Goal: Information Seeking & Learning: Learn about a topic

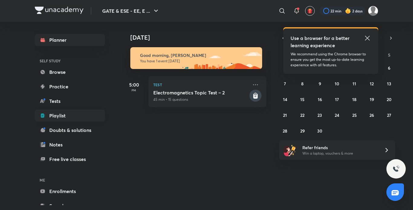
click at [63, 115] on link "Playlist" at bounding box center [70, 115] width 70 height 12
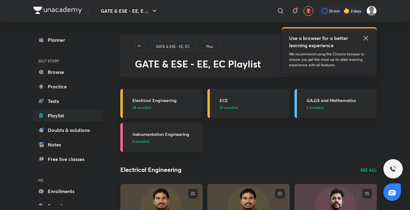
click at [171, 99] on h3 "Electrical Engineering" at bounding box center [165, 100] width 66 height 6
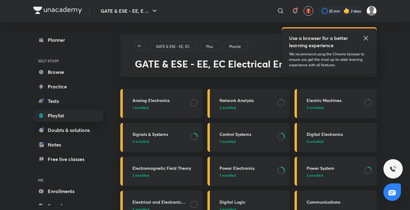
click at [71, 117] on link "Playlist" at bounding box center [68, 115] width 70 height 12
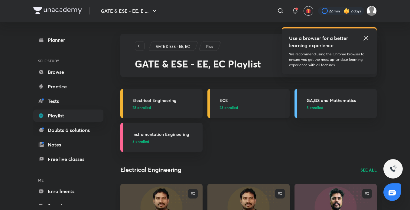
click at [234, 102] on h3 "ECE" at bounding box center [252, 100] width 66 height 6
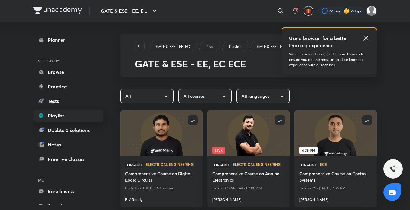
click at [56, 118] on link "Playlist" at bounding box center [68, 115] width 70 height 12
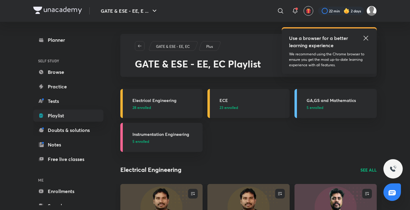
click at [230, 96] on link "ECE 23 enrolled" at bounding box center [248, 103] width 82 height 29
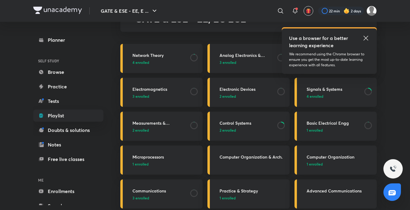
scroll to position [44, 0]
click at [197, 126] on icon at bounding box center [194, 126] width 8 height 8
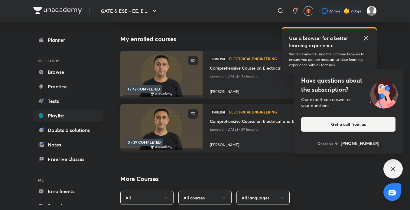
scroll to position [55, 0]
click at [90, 114] on link "Playlist" at bounding box center [68, 115] width 70 height 12
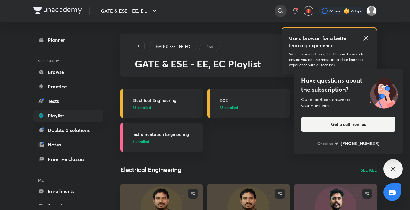
click at [278, 10] on icon at bounding box center [280, 10] width 7 height 7
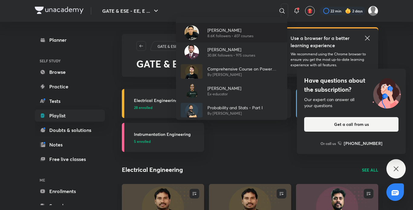
click at [243, 32] on p "[PERSON_NAME]" at bounding box center [230, 30] width 46 height 6
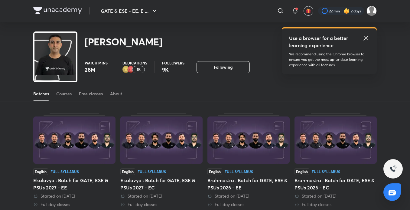
click at [39, 94] on div "Batches" at bounding box center [41, 94] width 16 height 6
click at [44, 95] on div "Batches" at bounding box center [41, 94] width 16 height 6
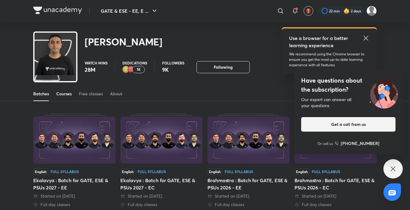
click at [60, 95] on div "Courses" at bounding box center [63, 94] width 15 height 6
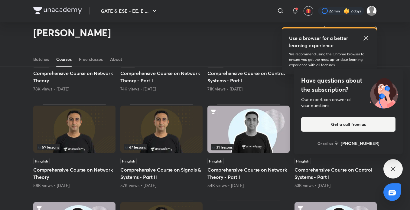
scroll to position [109, 0]
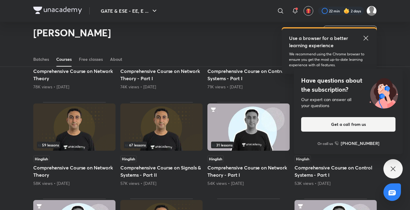
click at [369, 37] on icon at bounding box center [365, 37] width 7 height 7
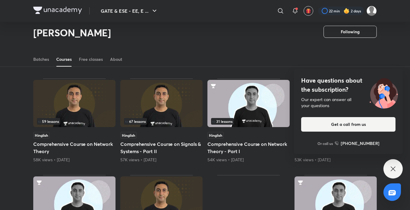
scroll to position [135, 0]
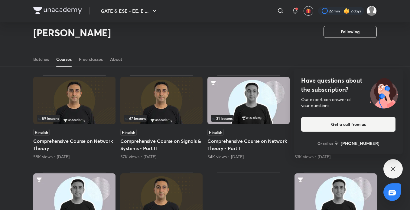
click at [393, 170] on icon at bounding box center [392, 168] width 7 height 7
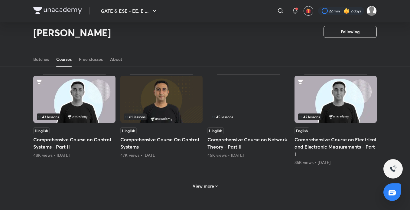
scroll to position [234, 0]
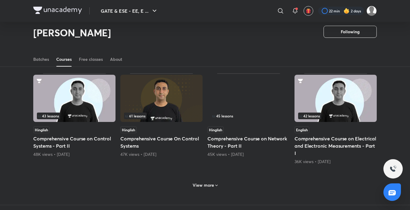
click at [210, 187] on h6 "View more" at bounding box center [202, 185] width 21 height 6
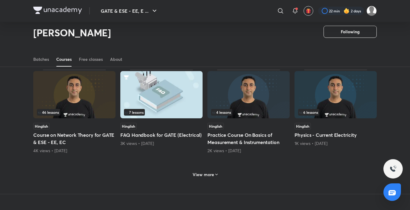
scroll to position [541, 0]
click at [215, 173] on icon at bounding box center [216, 174] width 5 height 5
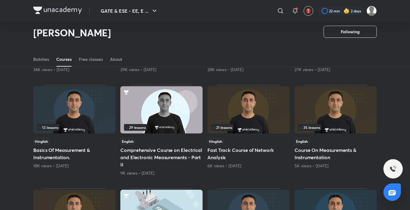
scroll to position [419, 0]
